Goal: Task Accomplishment & Management: Use online tool/utility

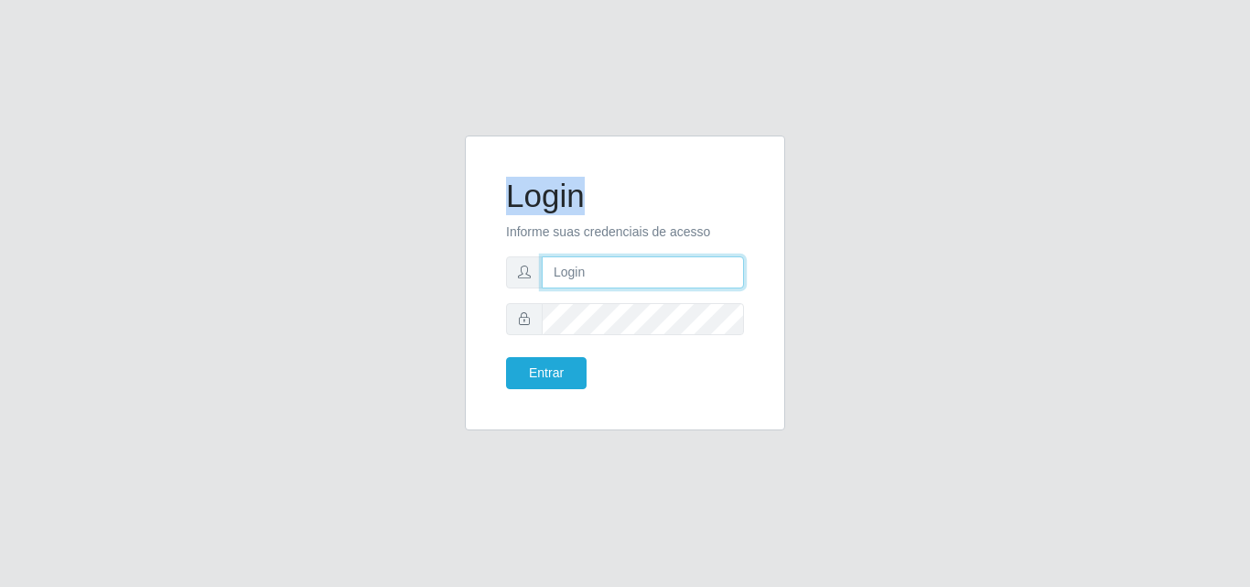
click at [595, 257] on input "text" at bounding box center [643, 272] width 202 height 32
type input "vitoria@saullus"
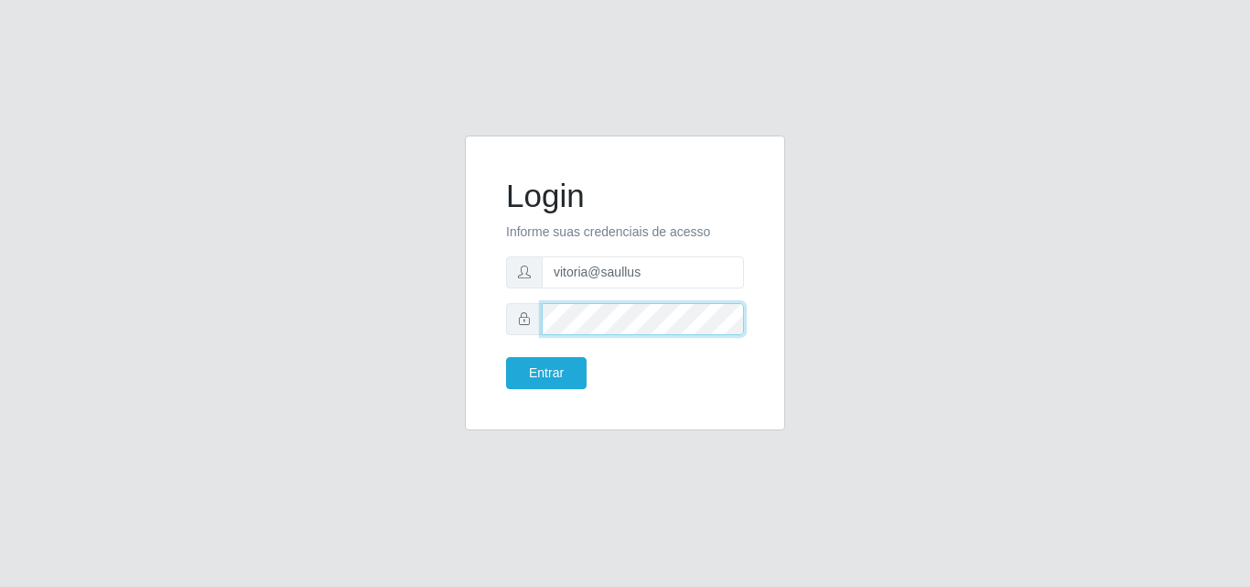
click at [506, 357] on button "Entrar" at bounding box center [546, 373] width 81 height 32
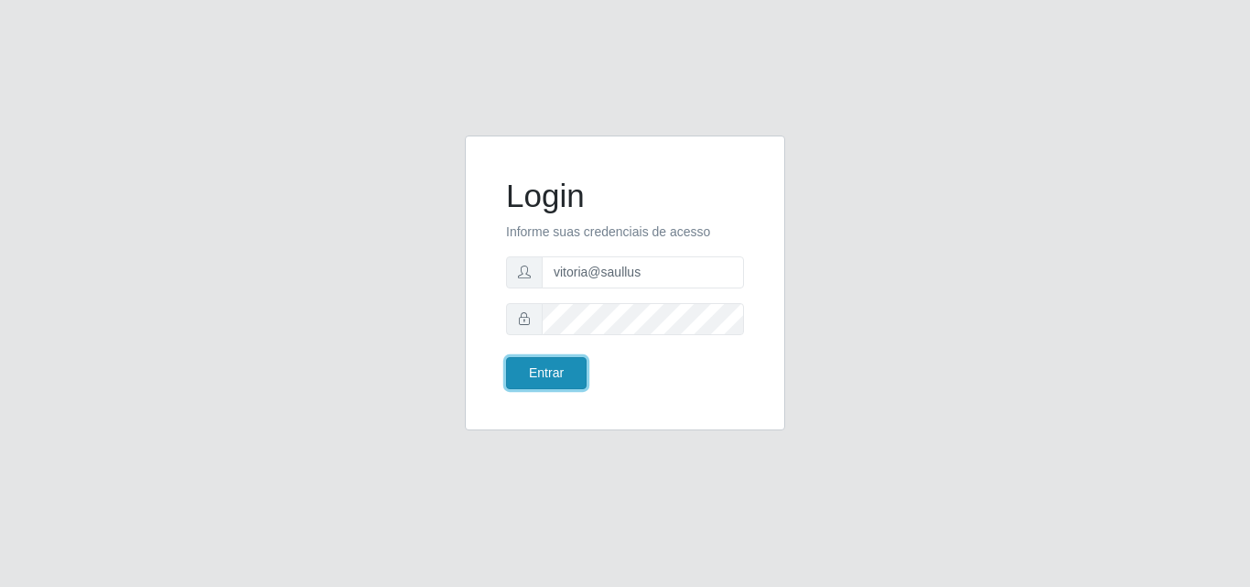
click at [569, 375] on button "Entrar" at bounding box center [546, 373] width 81 height 32
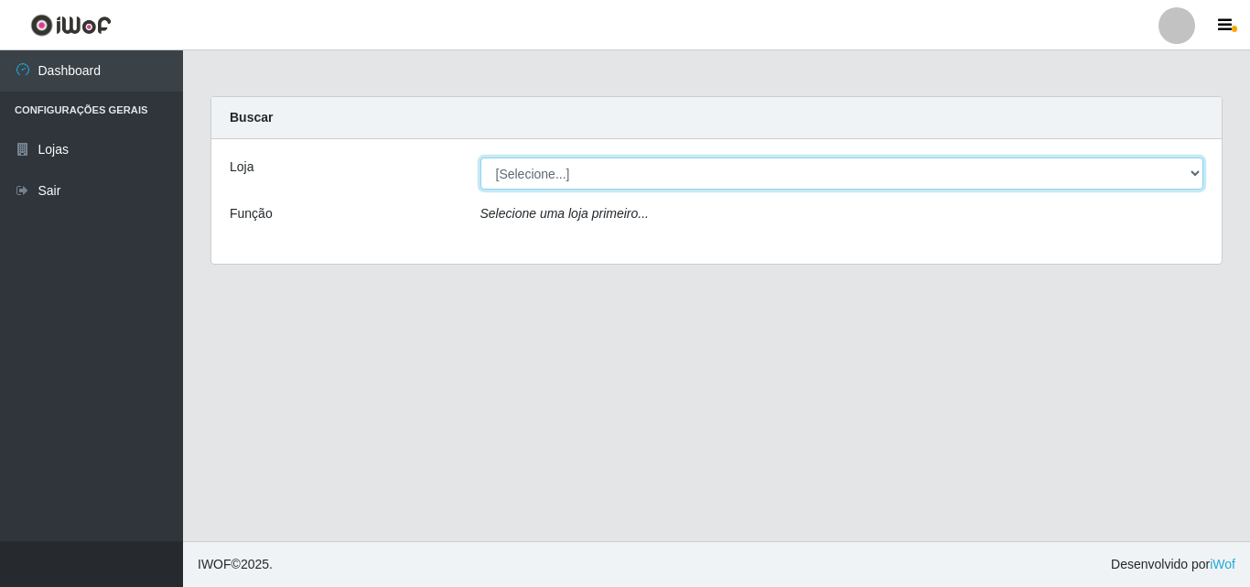
click at [577, 174] on select "[Selecione...] Saullus Supermercados" at bounding box center [842, 173] width 724 height 32
select select "423"
click at [480, 157] on select "[Selecione...] Saullus Supermercados" at bounding box center [842, 173] width 724 height 32
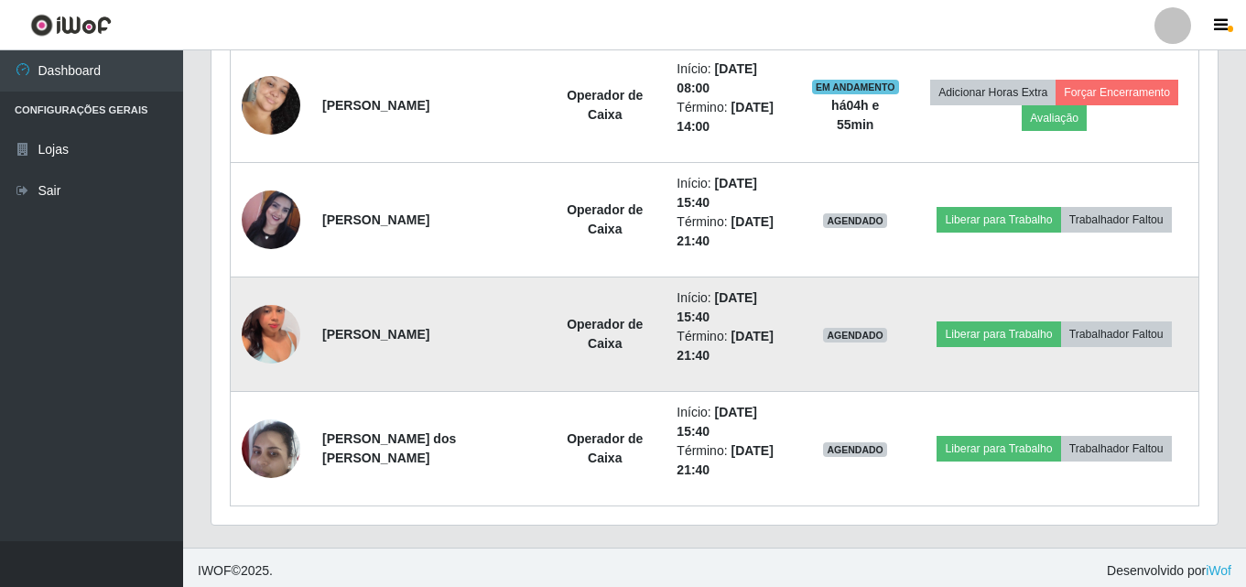
scroll to position [761, 0]
